Goal: Find specific page/section: Find specific page/section

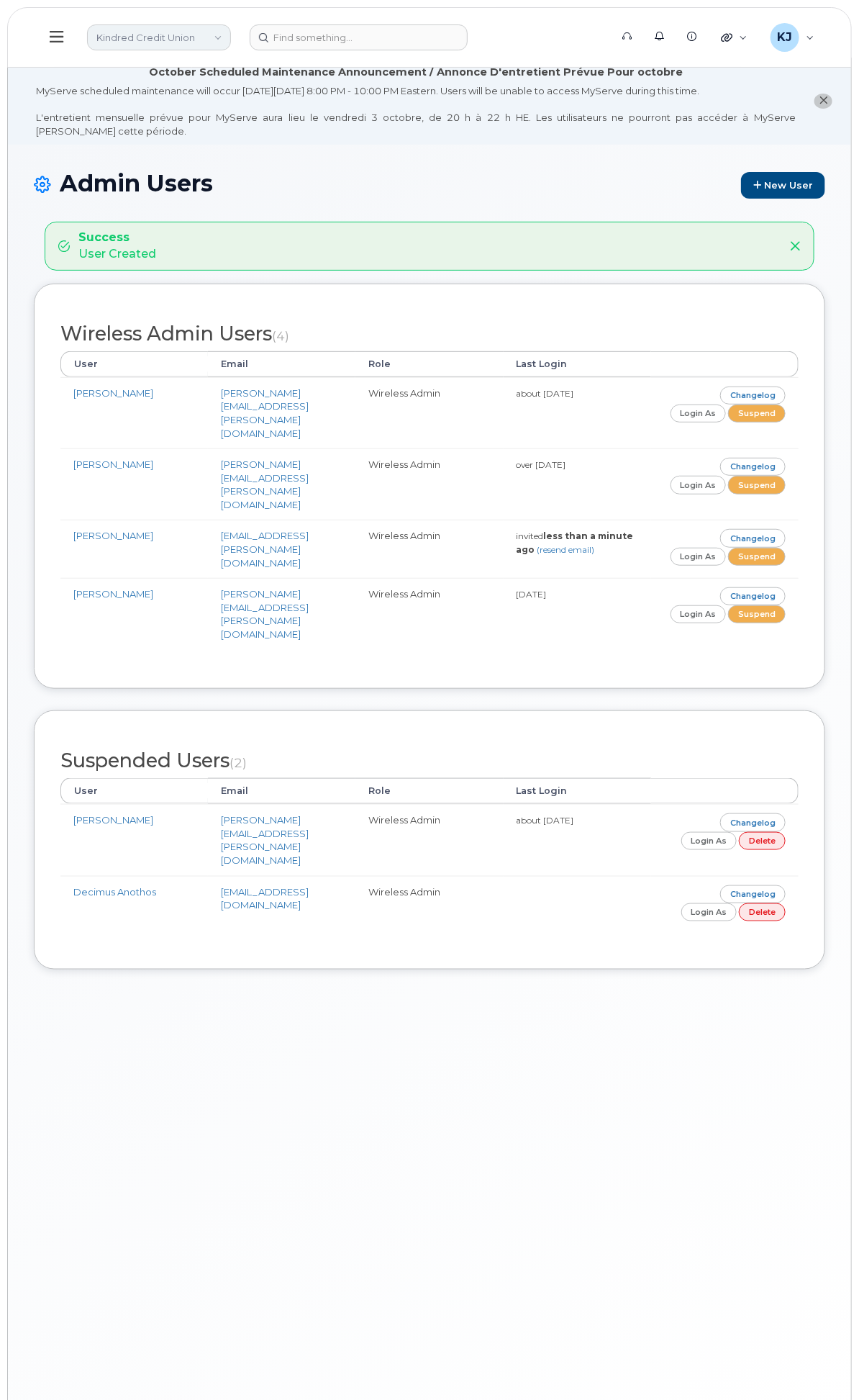
click at [231, 32] on link "Kindred Credit Union" at bounding box center [159, 36] width 144 height 26
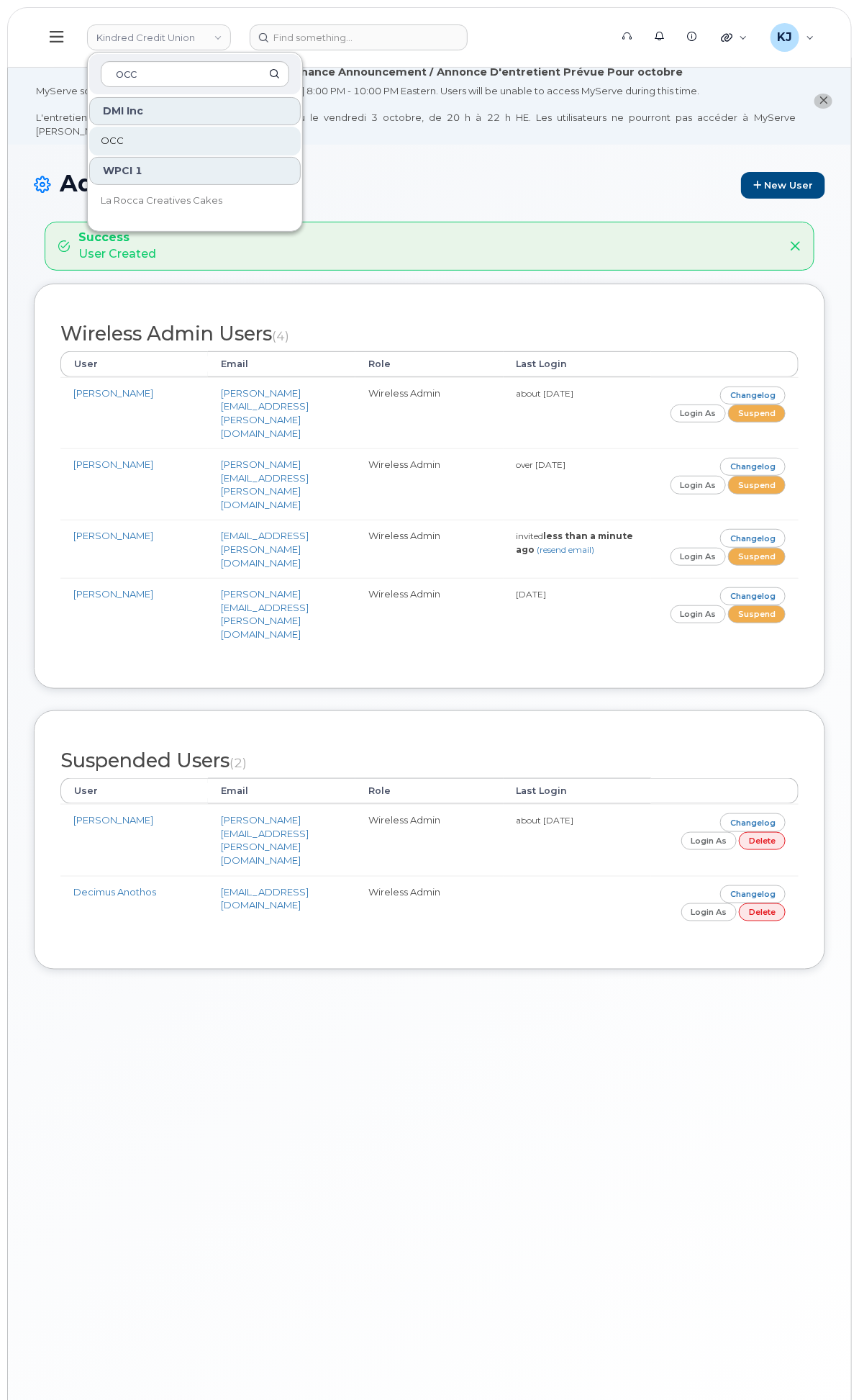
type input "OCC"
click at [301, 149] on link "OCC" at bounding box center [195, 141] width 212 height 28
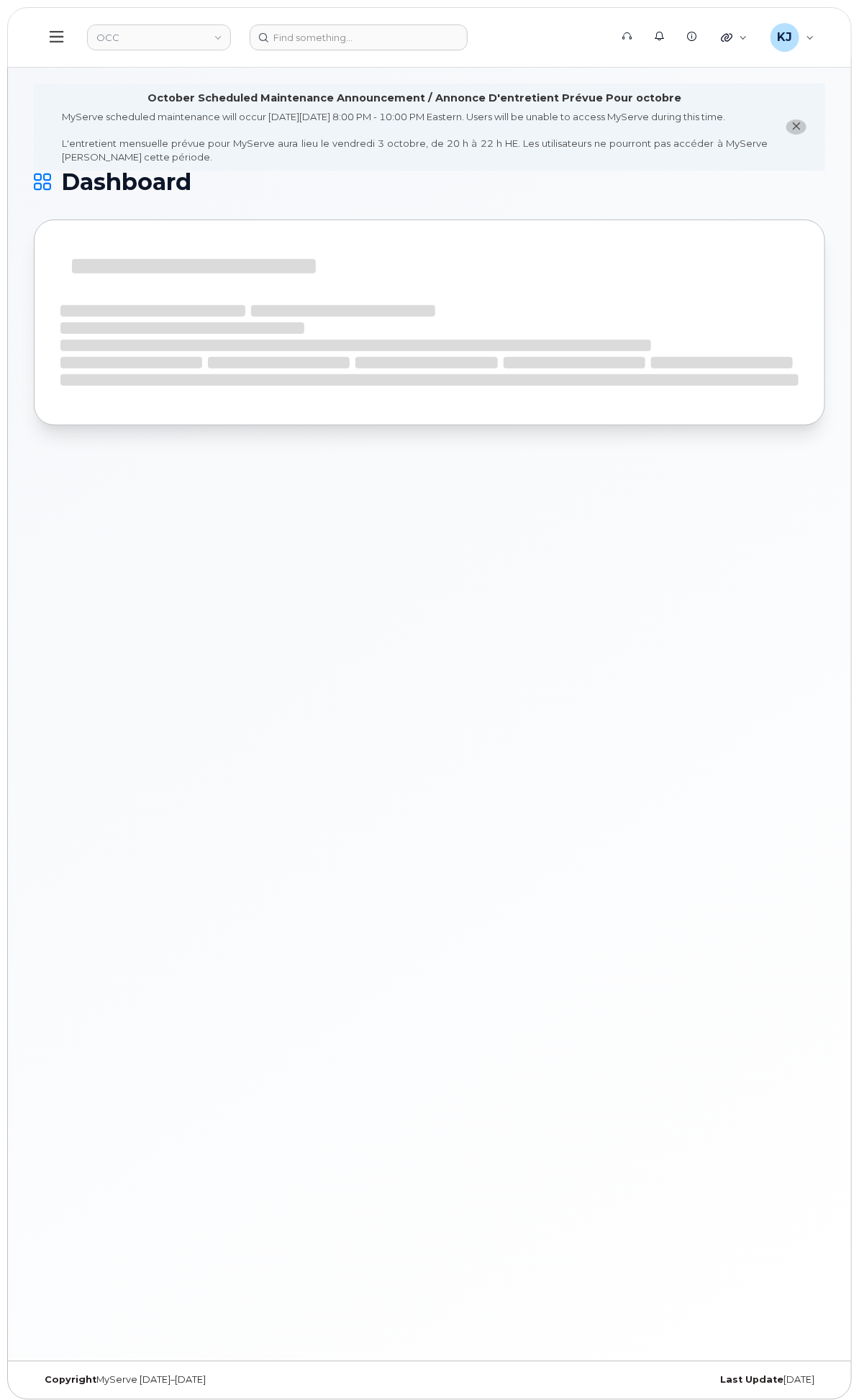
click at [0, 0] on div "Customer Settings" at bounding box center [0, 0] width 0 height 0
click at [0, 0] on div "Business Accounts" at bounding box center [0, 0] width 0 height 0
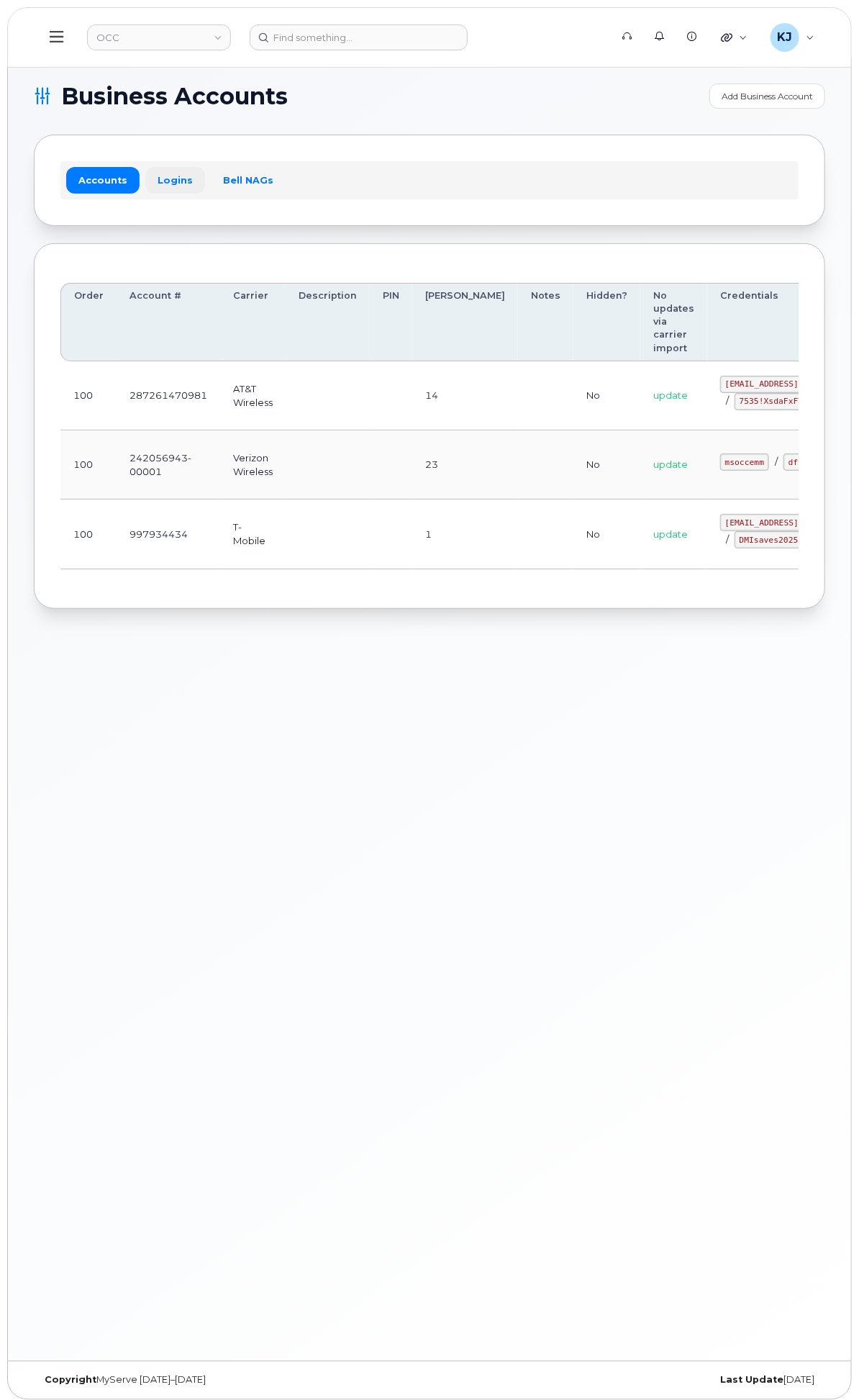
click at [205, 180] on link "Logins" at bounding box center [174, 180] width 60 height 26
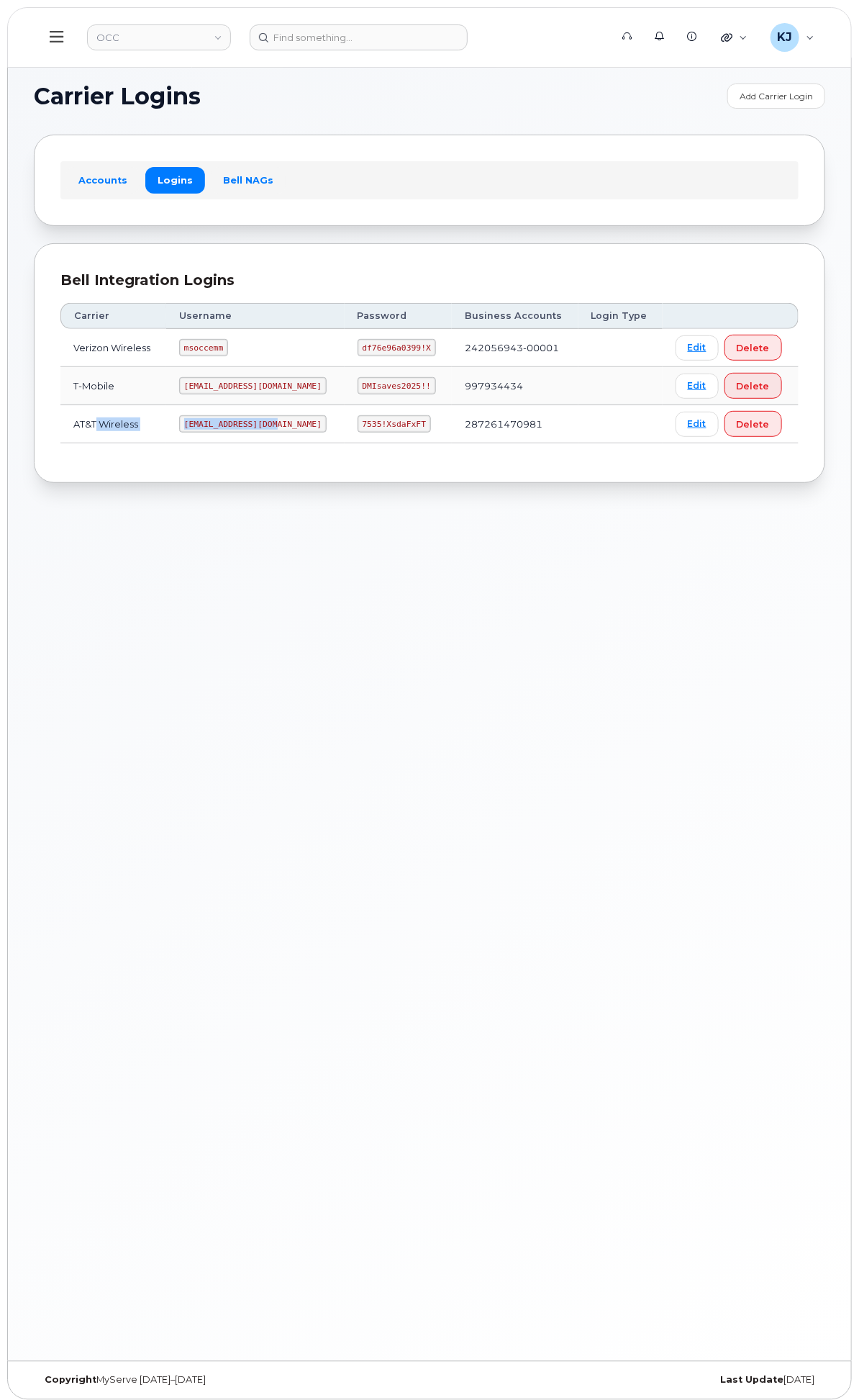
drag, startPoint x: 431, startPoint y: 513, endPoint x: 314, endPoint y: 514, distance: 117.0
click at [314, 443] on tr "AT&T Wireless [EMAIL_ADDRESS][DOMAIN_NAME] 7535!XsdaFxFT 287261470981 Edit Dele…" at bounding box center [430, 424] width 739 height 38
drag, startPoint x: 303, startPoint y: 32, endPoint x: 555, endPoint y: 307, distance: 373.0
click at [231, 32] on link "OCC" at bounding box center [159, 36] width 144 height 26
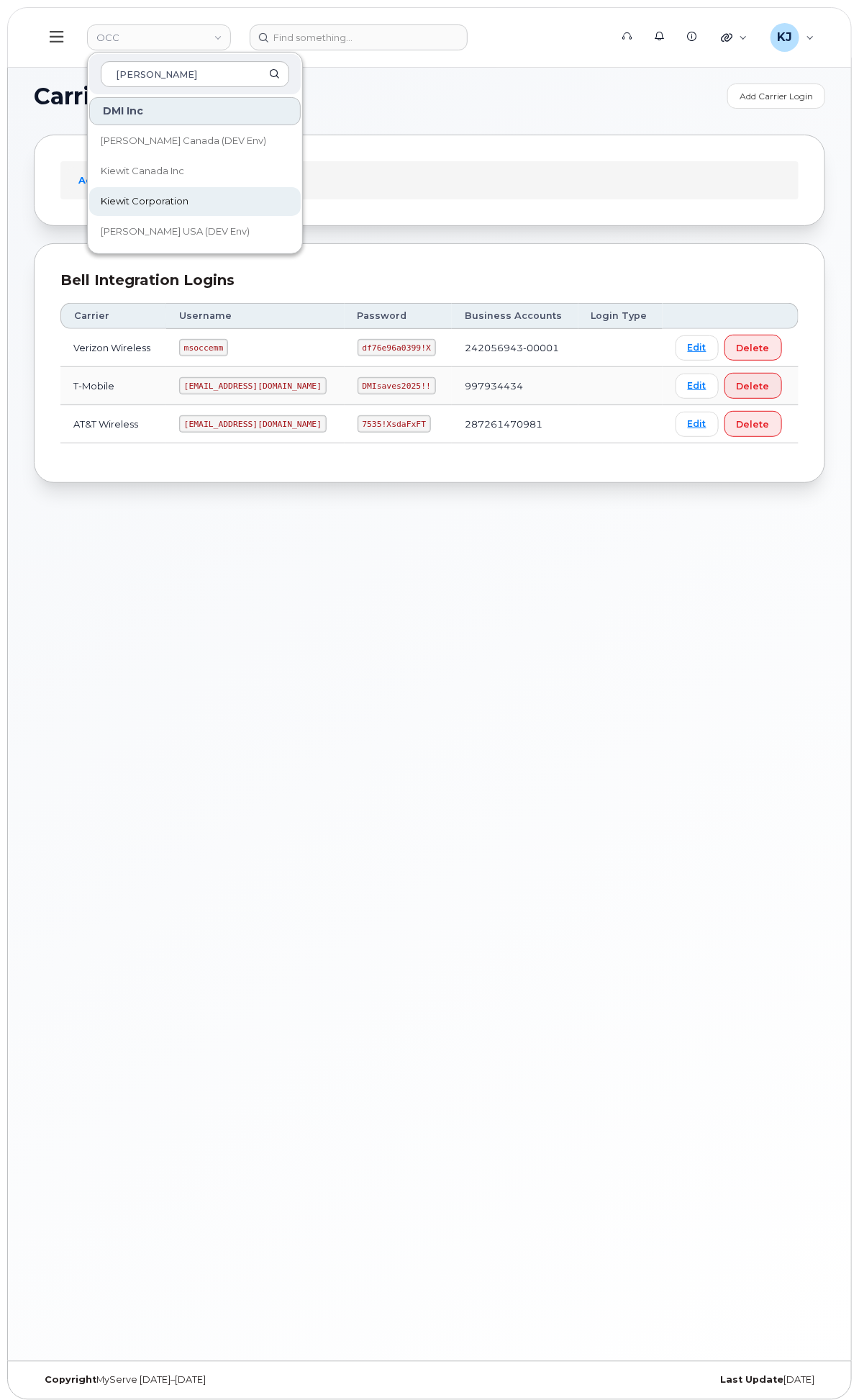
type input "[PERSON_NAME]"
click at [301, 192] on link "Kiewit Corporation" at bounding box center [195, 201] width 212 height 28
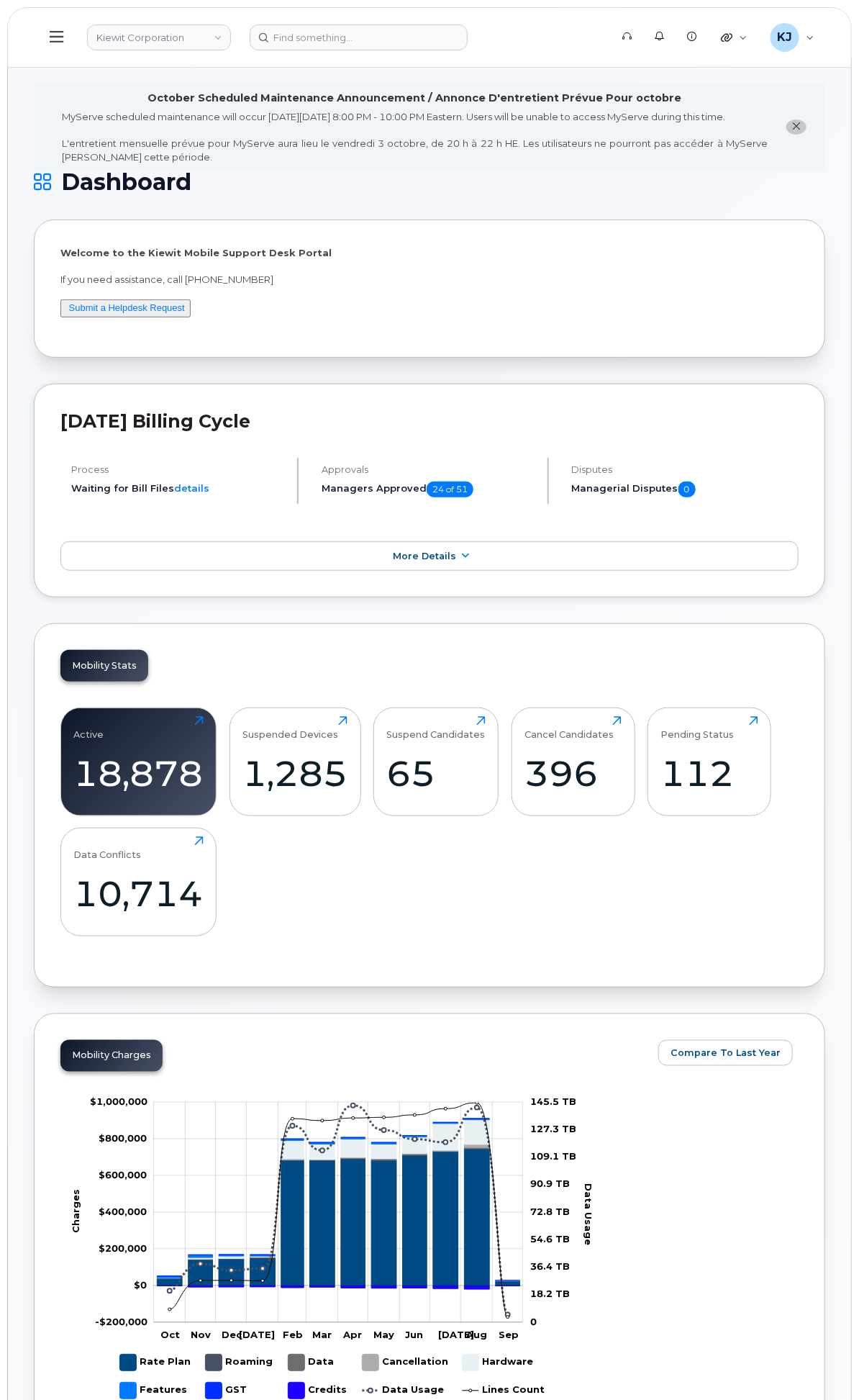
click at [0, 0] on div "General Settings" at bounding box center [0, 0] width 0 height 0
click at [0, 0] on div "Approval Mapping" at bounding box center [0, 0] width 0 height 0
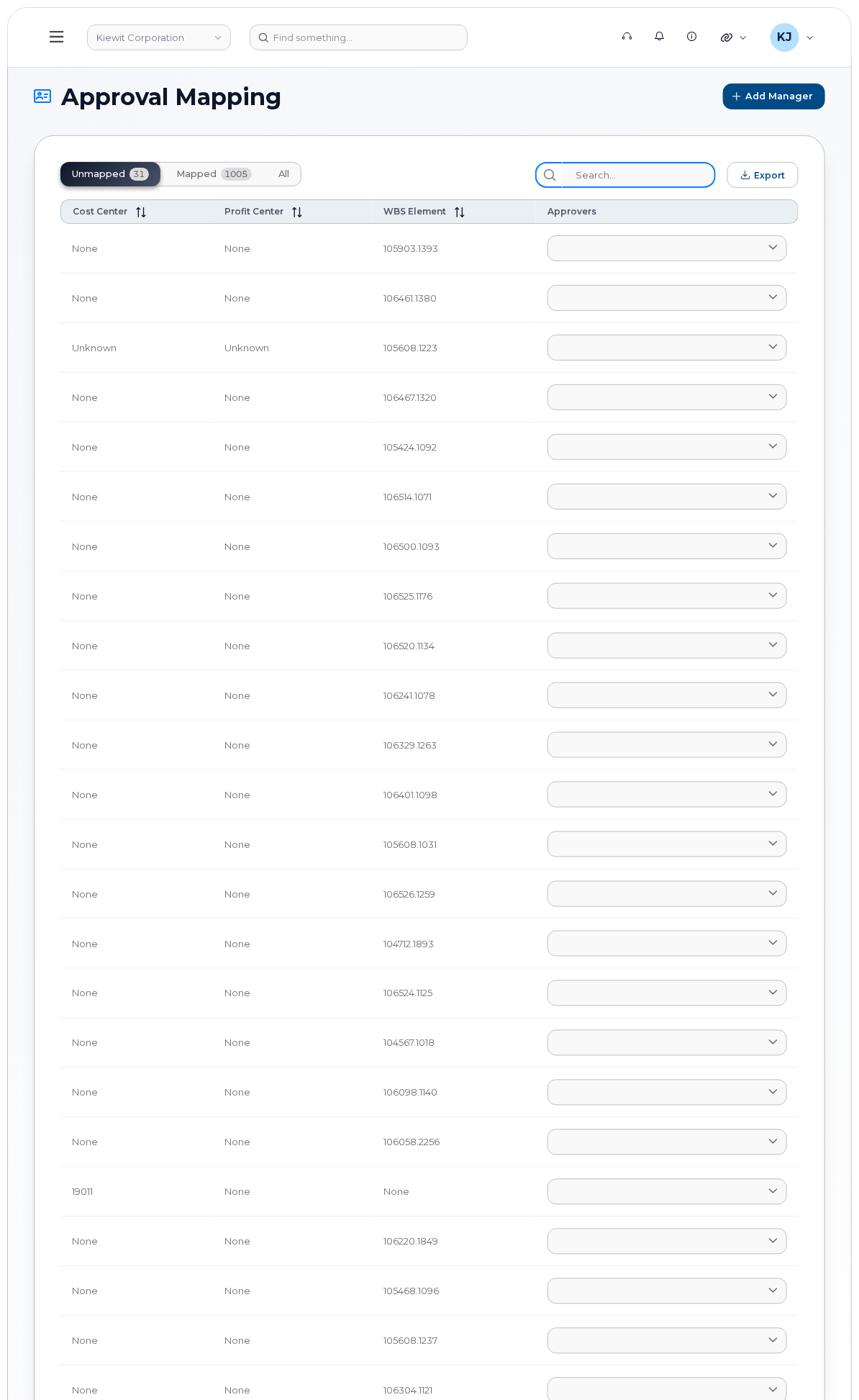
click at [606, 174] on input "search" at bounding box center [639, 174] width 153 height 26
paste input "110257.1764"
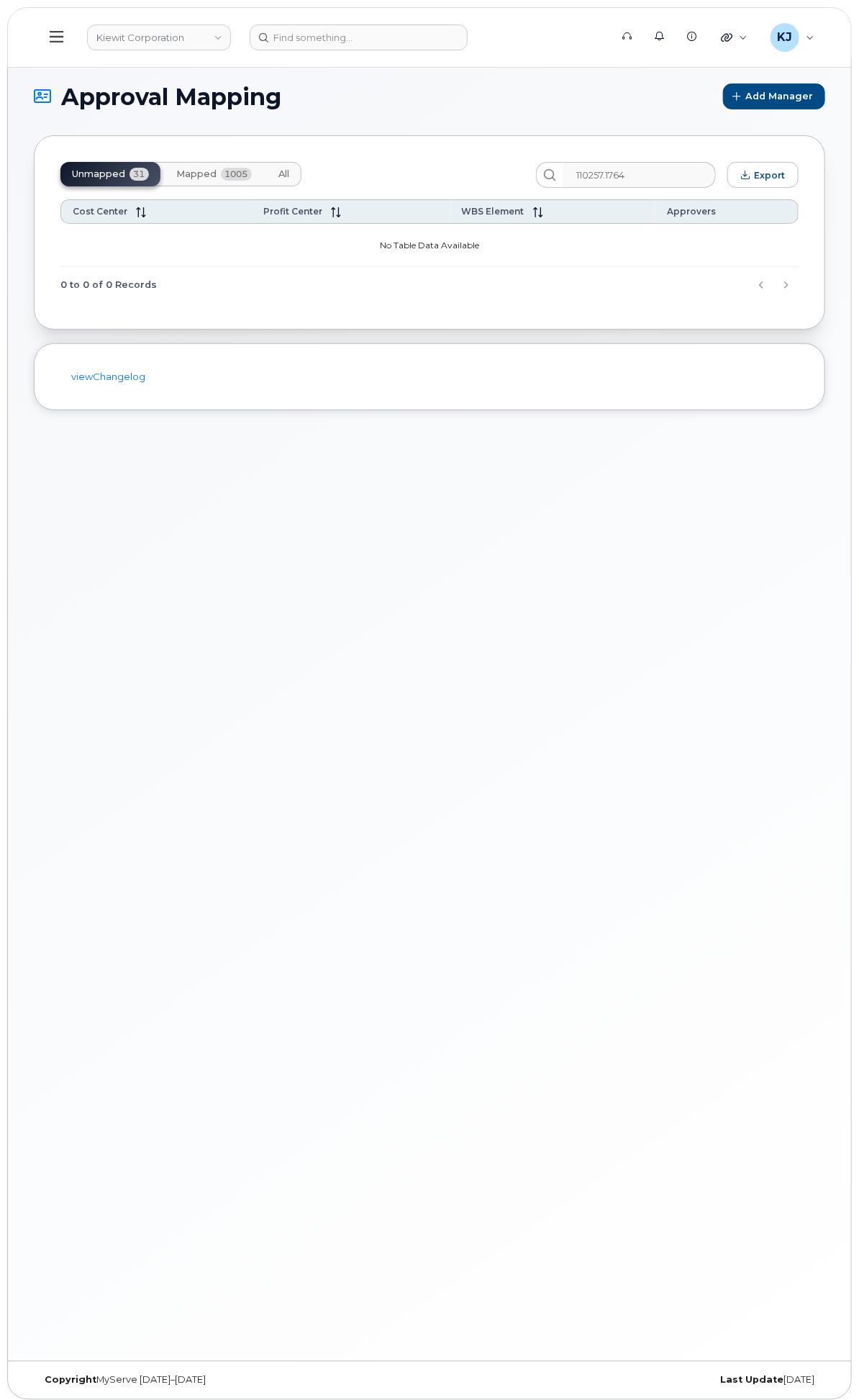
click at [216, 174] on span "Mapped" at bounding box center [196, 174] width 40 height 12
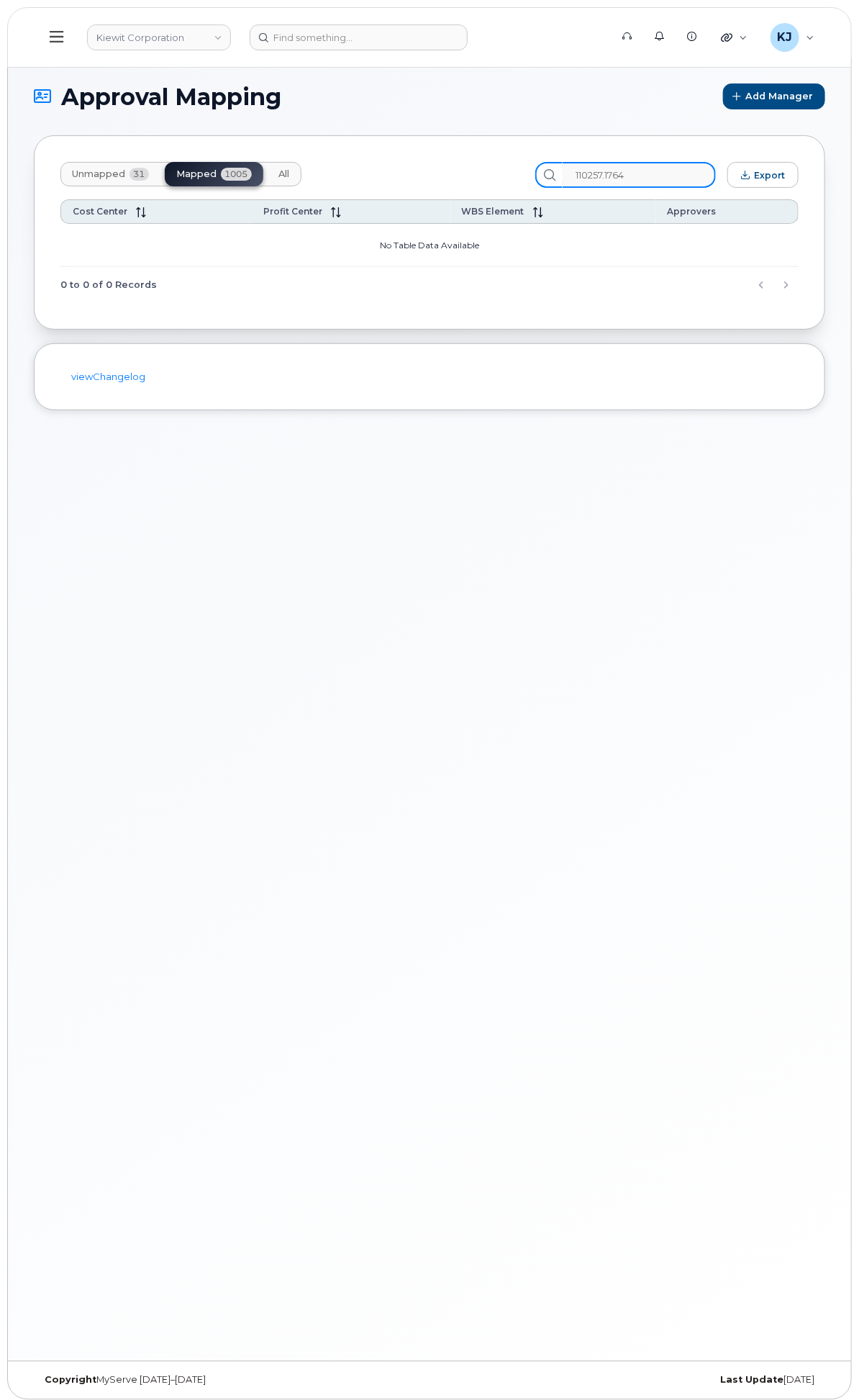
click at [652, 174] on input "110257.1764" at bounding box center [639, 174] width 153 height 26
click at [160, 181] on button "Unmapped 31" at bounding box center [110, 174] width 100 height 24
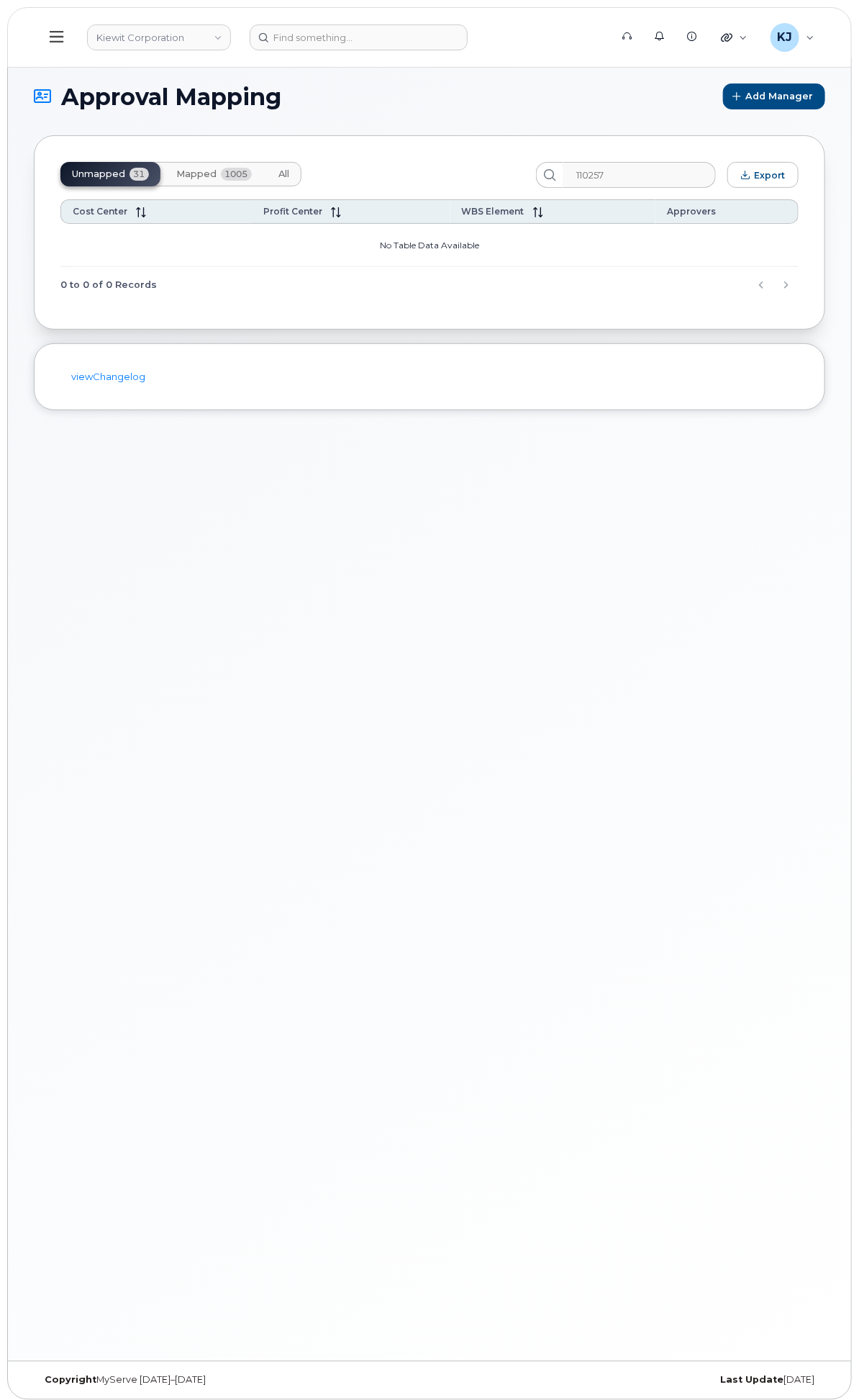
click at [252, 170] on span "1005" at bounding box center [236, 174] width 31 height 13
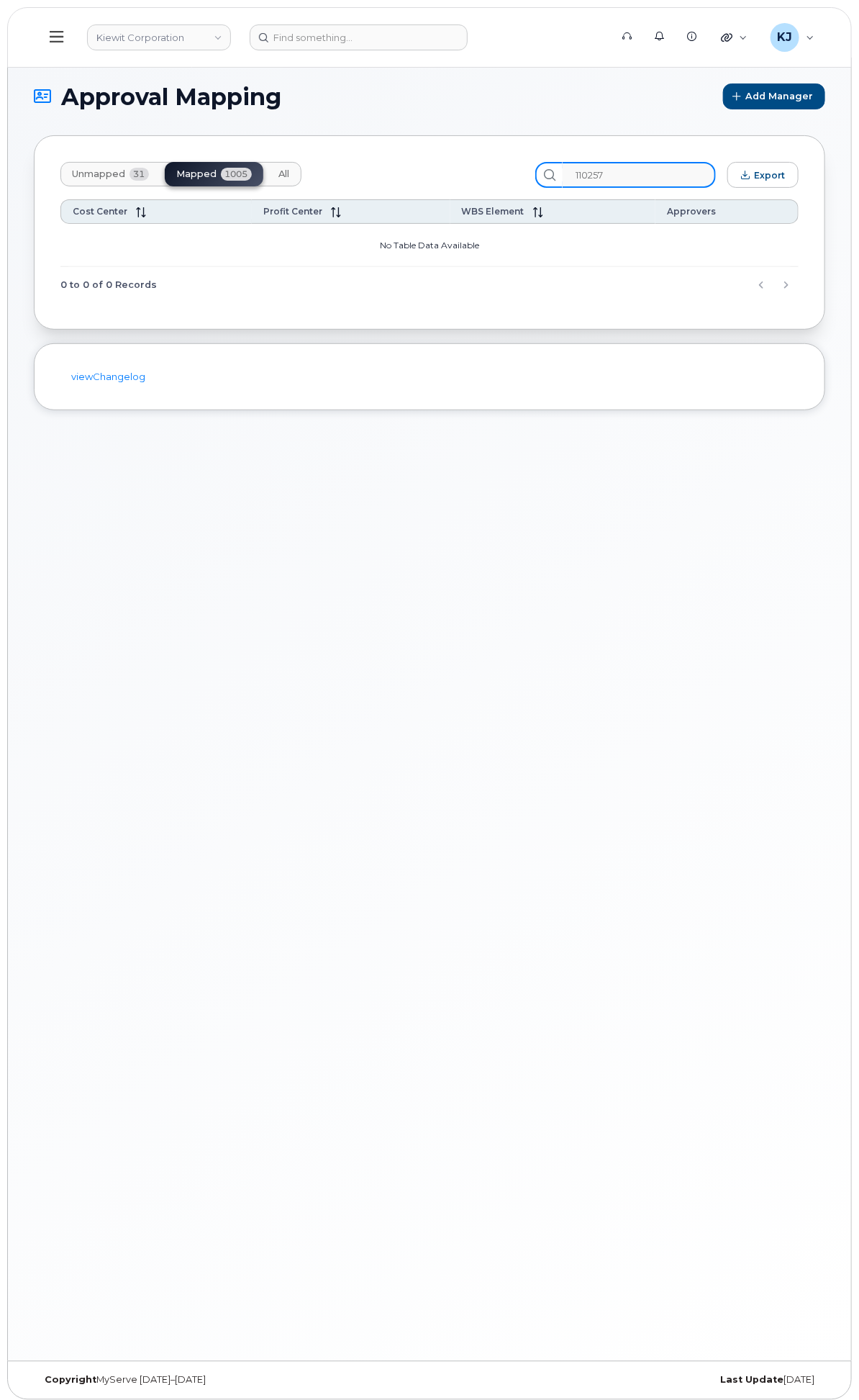
click at [590, 174] on input "110257" at bounding box center [639, 174] width 153 height 26
click at [600, 174] on input "110257" at bounding box center [639, 174] width 153 height 26
click at [596, 171] on input "110257" at bounding box center [639, 174] width 153 height 26
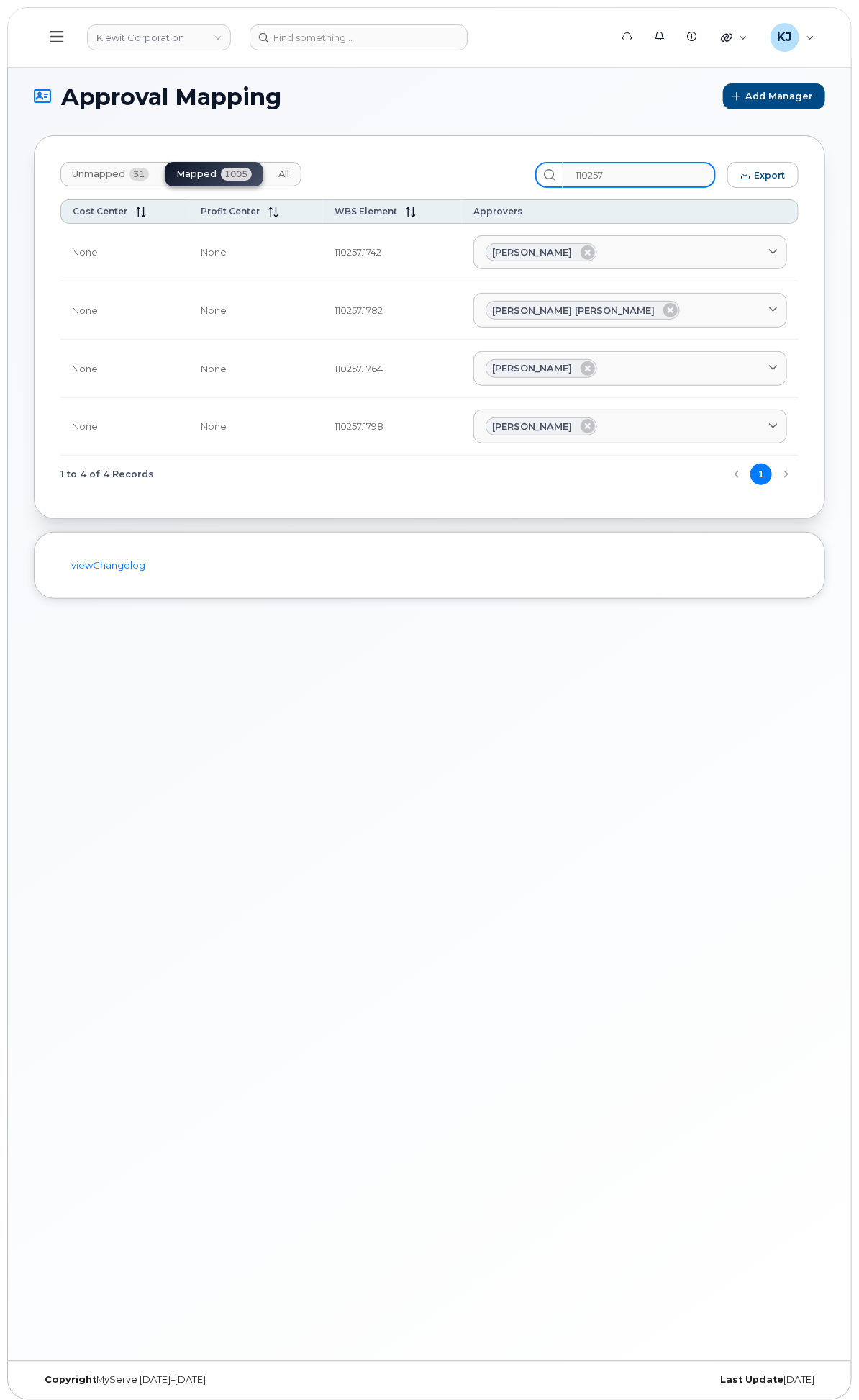
click at [634, 181] on input "110257" at bounding box center [639, 174] width 153 height 26
type input "110257"
